Goal: Information Seeking & Learning: Learn about a topic

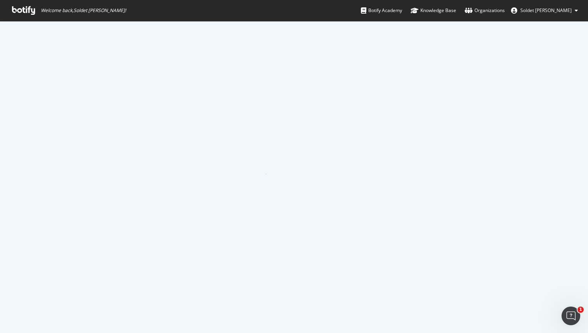
drag, startPoint x: 280, startPoint y: 147, endPoint x: 351, endPoint y: 197, distance: 86.5
click at [351, 197] on div at bounding box center [294, 177] width 588 height 312
click at [456, 9] on div "Knowledge Base" at bounding box center [434, 11] width 46 height 8
click at [564, 11] on span "Soldet [PERSON_NAME]" at bounding box center [546, 10] width 51 height 7
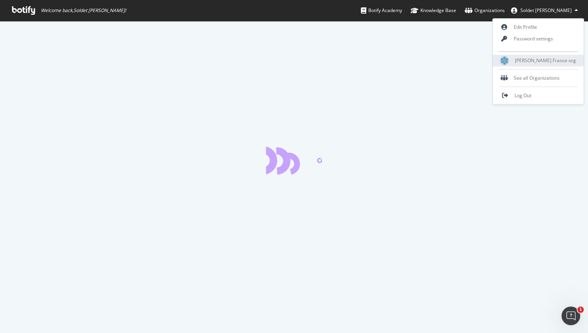
click at [542, 60] on span "Yves Rocher France org" at bounding box center [545, 60] width 61 height 7
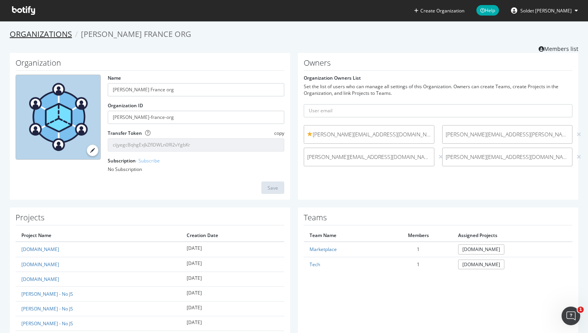
click at [42, 33] on link "Organizations" at bounding box center [41, 34] width 62 height 11
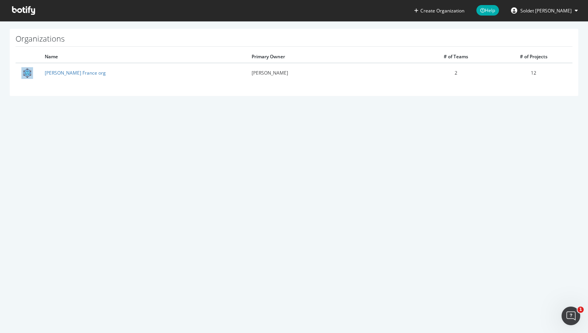
click at [28, 8] on icon at bounding box center [23, 10] width 23 height 9
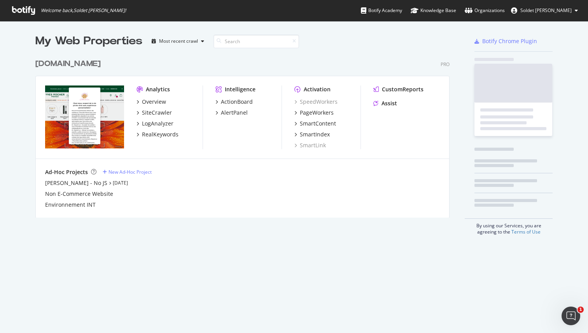
scroll to position [169, 421]
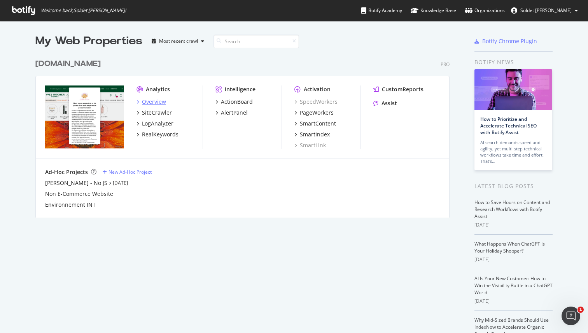
click at [157, 102] on div "Overview" at bounding box center [154, 102] width 24 height 8
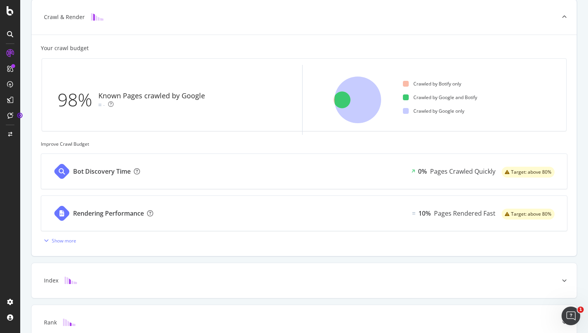
scroll to position [196, 0]
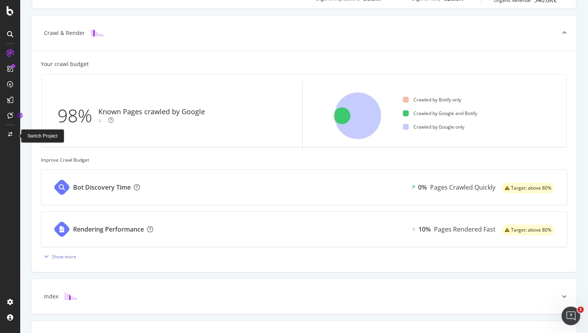
click at [9, 139] on div at bounding box center [10, 134] width 19 height 12
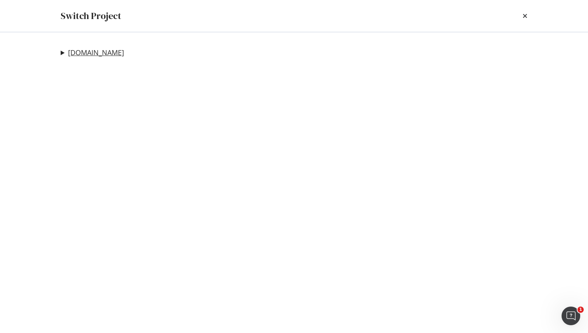
click at [86, 50] on link "yves-rocher.fr" at bounding box center [96, 53] width 56 height 8
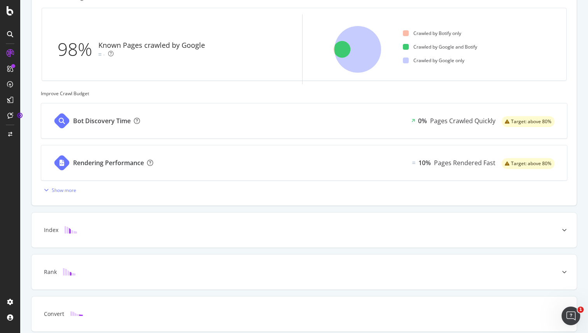
scroll to position [295, 0]
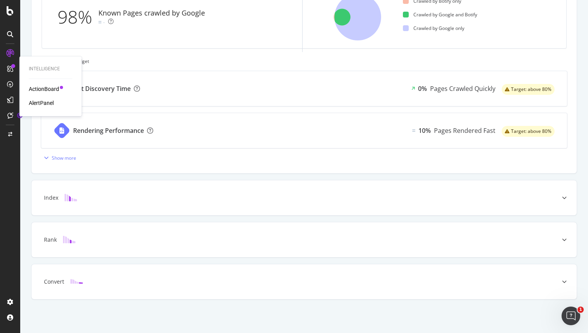
click at [9, 69] on icon at bounding box center [10, 69] width 6 height 6
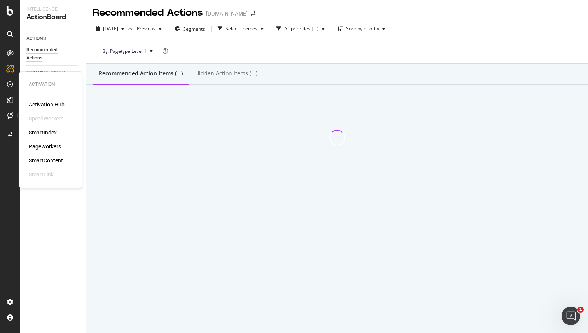
click at [53, 146] on div "PageWorkers" at bounding box center [45, 147] width 32 height 8
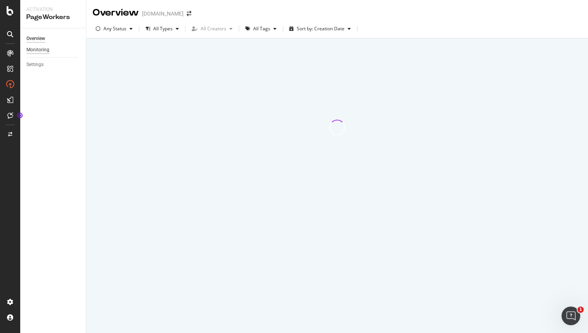
click at [34, 49] on div "Monitoring" at bounding box center [37, 50] width 23 height 8
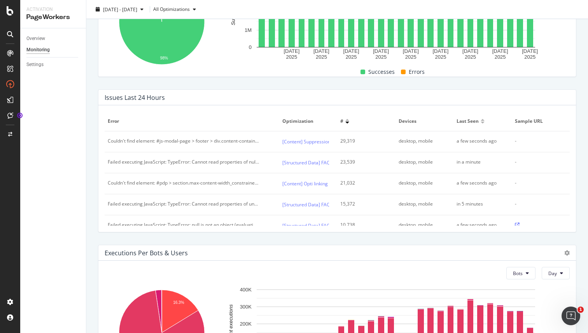
scroll to position [173, 0]
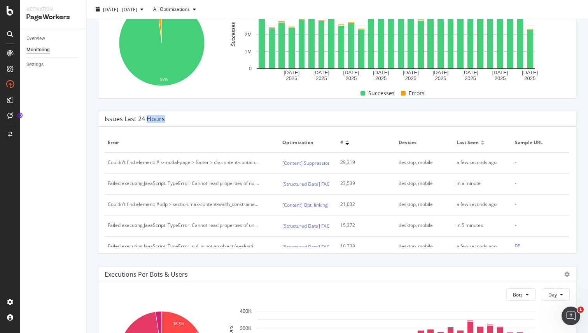
drag, startPoint x: 147, startPoint y: 118, endPoint x: 208, endPoint y: 116, distance: 61.1
click at [208, 116] on div "Issues Last 24 Hours" at bounding box center [336, 119] width 462 height 8
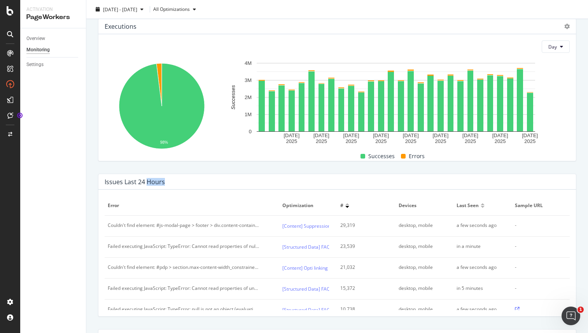
scroll to position [0, 0]
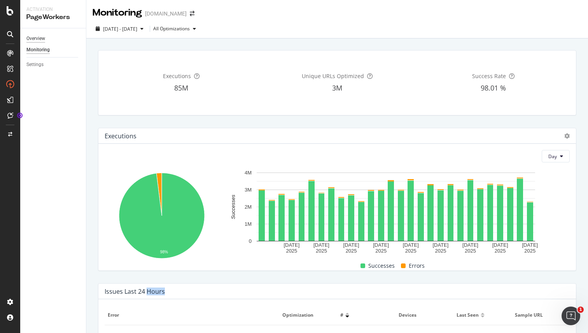
click at [41, 37] on div "Overview" at bounding box center [35, 39] width 19 height 8
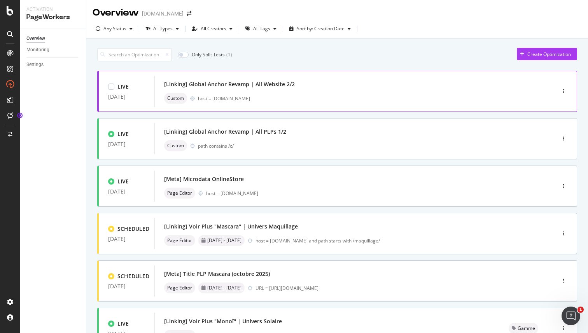
click at [264, 95] on div "Custom host = www.yves-rocher.fr" at bounding box center [343, 98] width 359 height 11
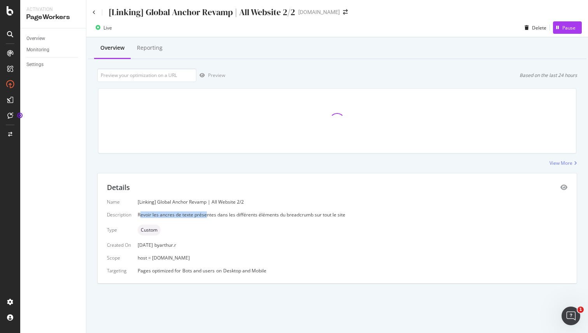
drag, startPoint x: 141, startPoint y: 214, endPoint x: 206, endPoint y: 216, distance: 65.0
click at [206, 216] on div "Revoir les ancres de texte présentes dans les différents éléments du breadcrumb…" at bounding box center [353, 215] width 430 height 7
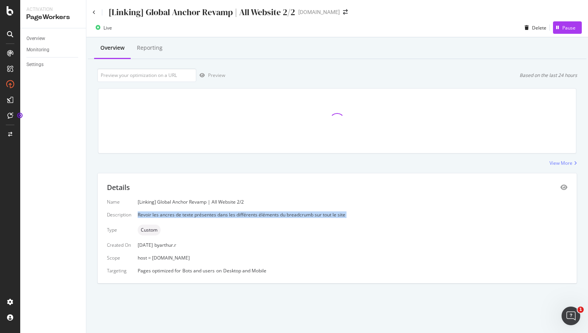
click at [206, 216] on div "Revoir les ancres de texte présentes dans les différents éléments du breadcrumb…" at bounding box center [353, 215] width 430 height 7
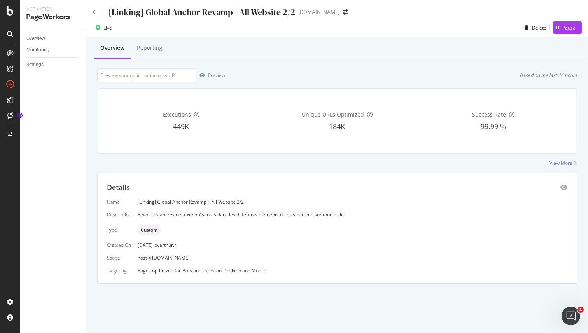
click at [122, 180] on div "Details Name [Linking] Global Anchor Revamp | All Website 2/2 Description Revoi…" at bounding box center [337, 229] width 479 height 110
drag, startPoint x: 277, startPoint y: 215, endPoint x: 339, endPoint y: 221, distance: 62.1
click at [339, 221] on div "Name [Linking] Global Anchor Revamp | All Website 2/2 Description Revoir les an…" at bounding box center [337, 236] width 461 height 75
drag, startPoint x: 136, startPoint y: 214, endPoint x: 427, endPoint y: 218, distance: 291.1
click at [427, 218] on div "Name [Linking] Global Anchor Revamp | All Website 2/2 Description Revoir les an…" at bounding box center [337, 236] width 461 height 75
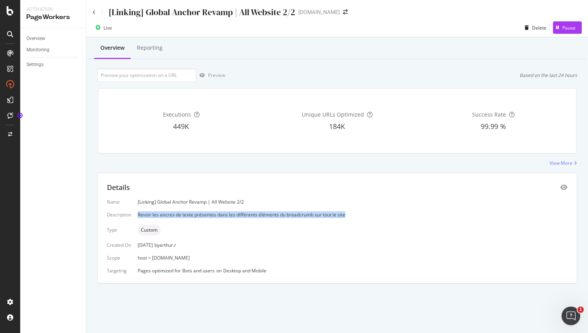
copy div "Revoir les ancres de texte présentes dans les différents éléments du breadcrumb…"
click at [93, 8] on div "[Linking] Global Anchor Revamp | All Website 2/2" at bounding box center [194, 12] width 203 height 12
click at [94, 12] on icon at bounding box center [94, 12] width 3 height 5
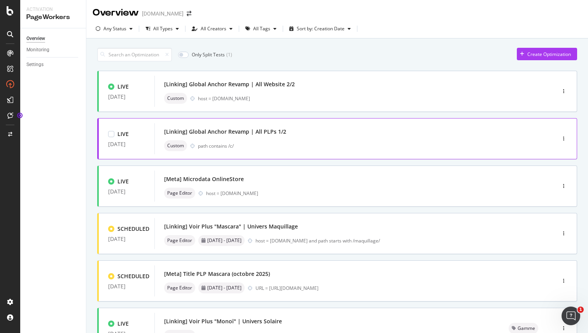
click at [292, 126] on div "[Linking] Global Anchor Revamp | All PLPs 1/2 Custom path contains /c/" at bounding box center [343, 138] width 378 height 31
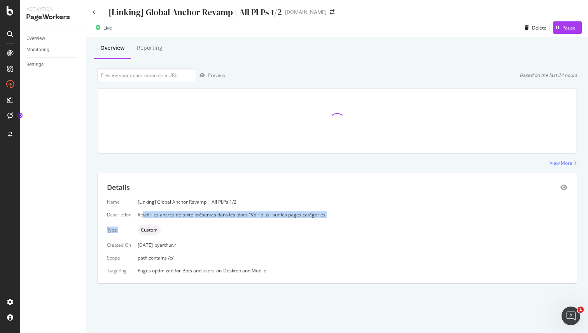
drag, startPoint x: 144, startPoint y: 215, endPoint x: 259, endPoint y: 223, distance: 115.8
click at [259, 223] on div "Name [Linking] Global Anchor Revamp | All PLPs 1/2 Description Revoir les ancre…" at bounding box center [337, 236] width 461 height 75
click at [140, 216] on div "Revoir les ancres de texte présentes dans les blocs "Voir plus" sur les pages c…" at bounding box center [353, 215] width 430 height 7
drag, startPoint x: 140, startPoint y: 216, endPoint x: 338, endPoint y: 214, distance: 198.1
click at [338, 214] on div "Revoir les ancres de texte présentes dans les blocs "Voir plus" sur les pages c…" at bounding box center [353, 215] width 430 height 7
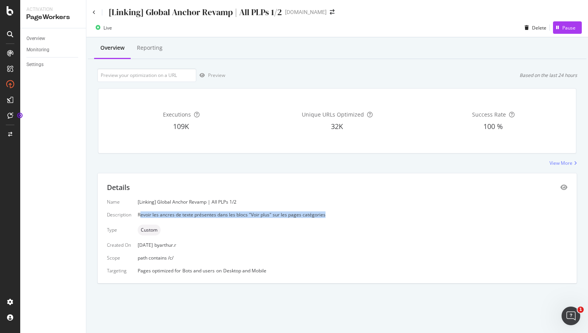
copy div "evoir les ancres de texte présentes dans les blocs "Voir plus" sur les pages ca…"
